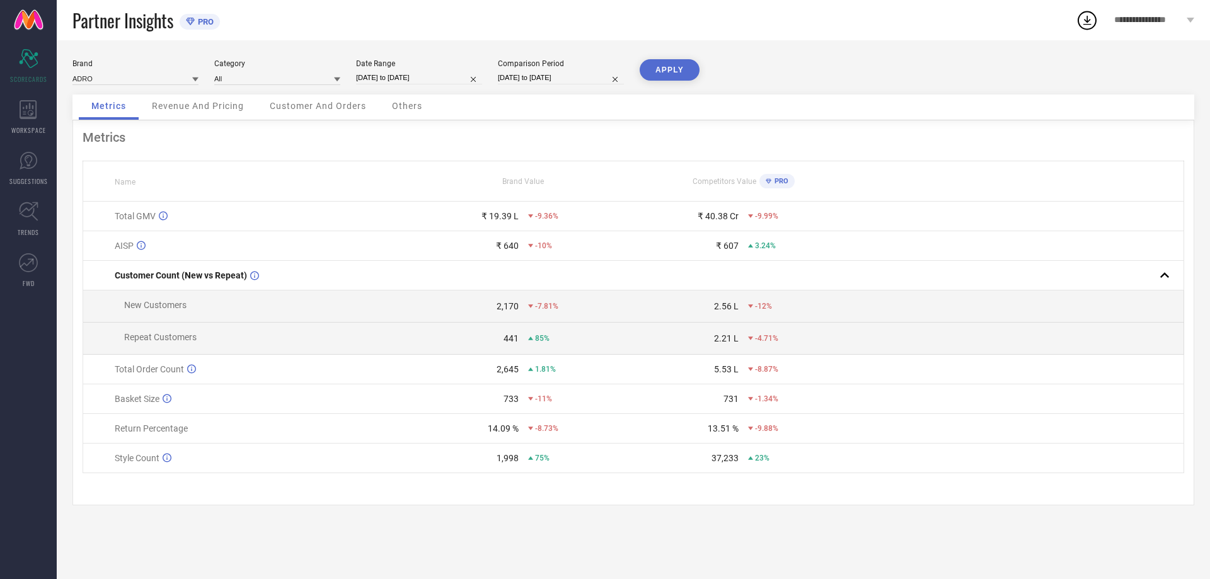
click at [408, 80] on input "[DATE] to [DATE]" at bounding box center [419, 77] width 126 height 13
select select "8"
select select "2025"
select select "9"
select select "2025"
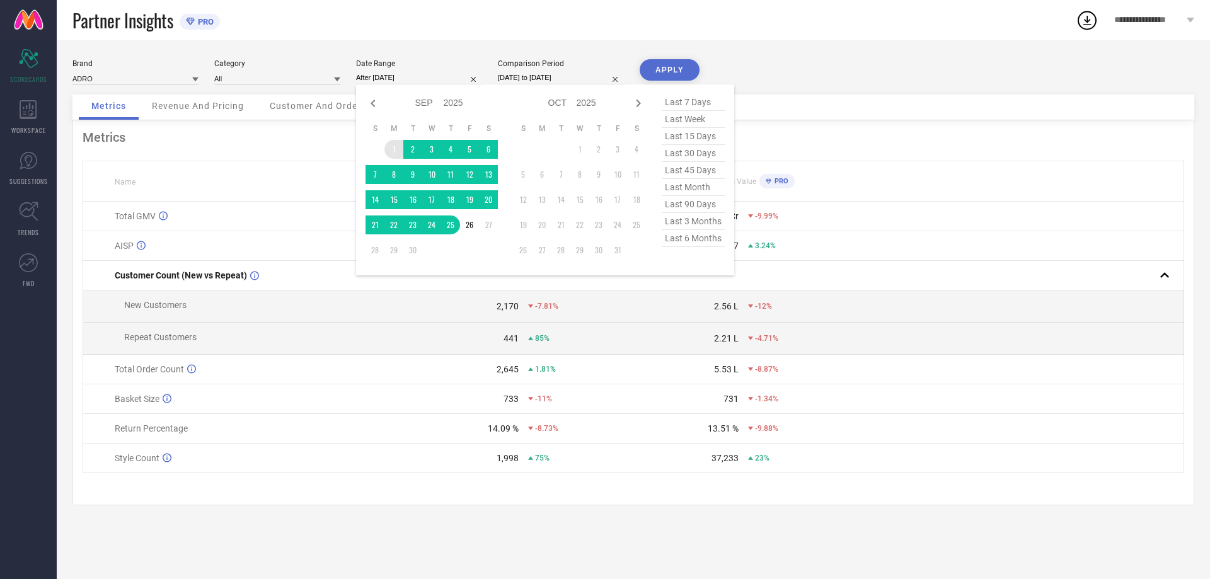
click at [393, 151] on td "1" at bounding box center [393, 149] width 19 height 19
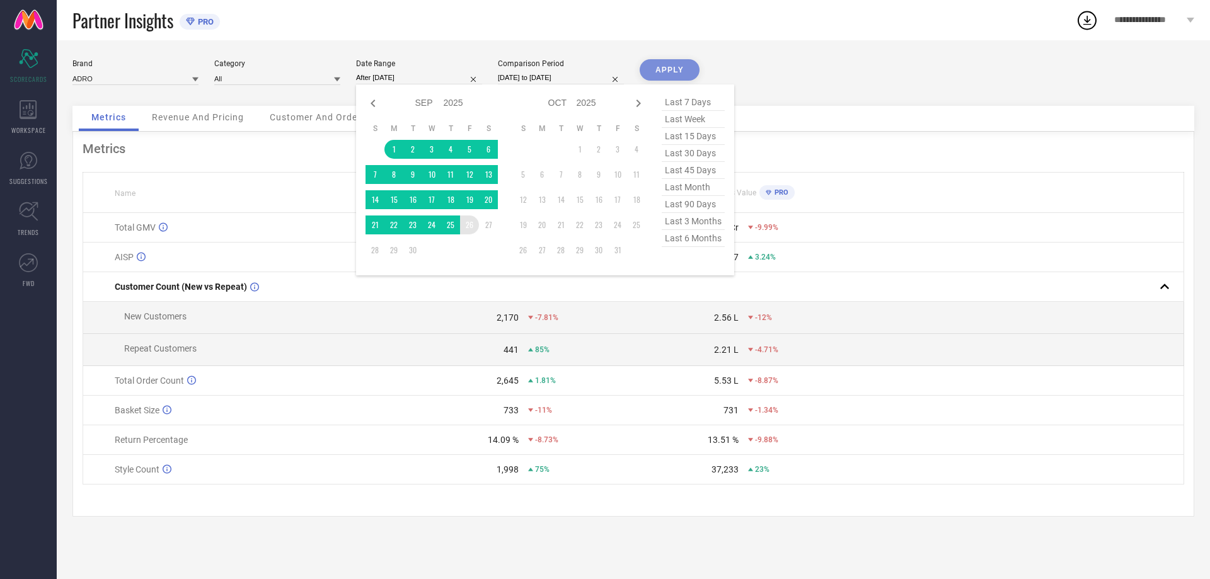
type input "[DATE] to [DATE]"
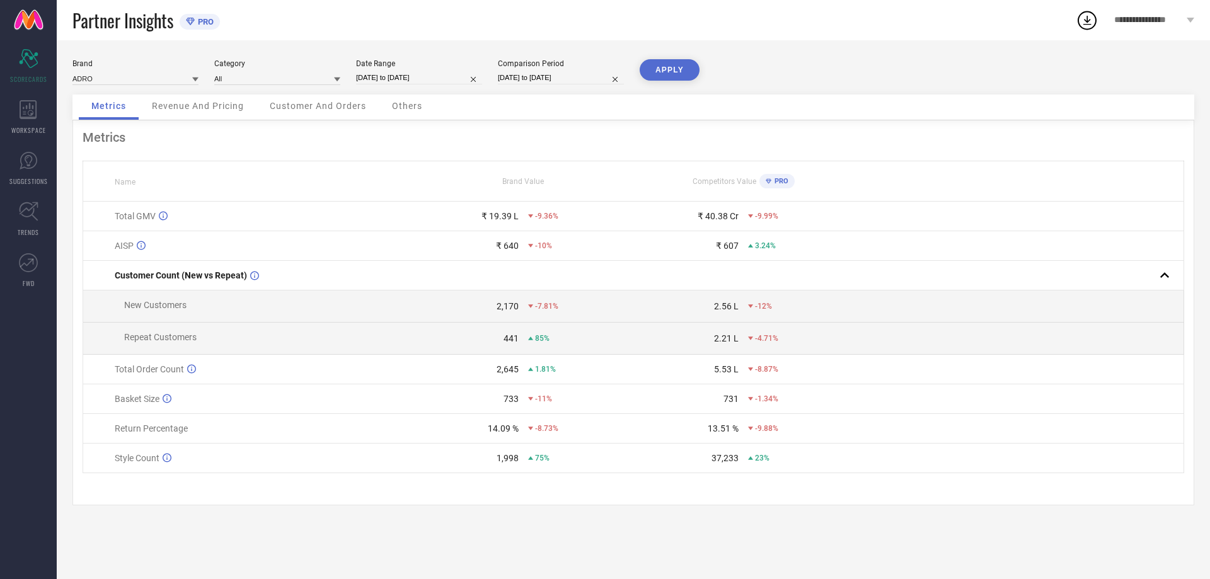
click at [677, 73] on button "APPLY" at bounding box center [670, 69] width 60 height 21
